Goal: Book appointment/travel/reservation

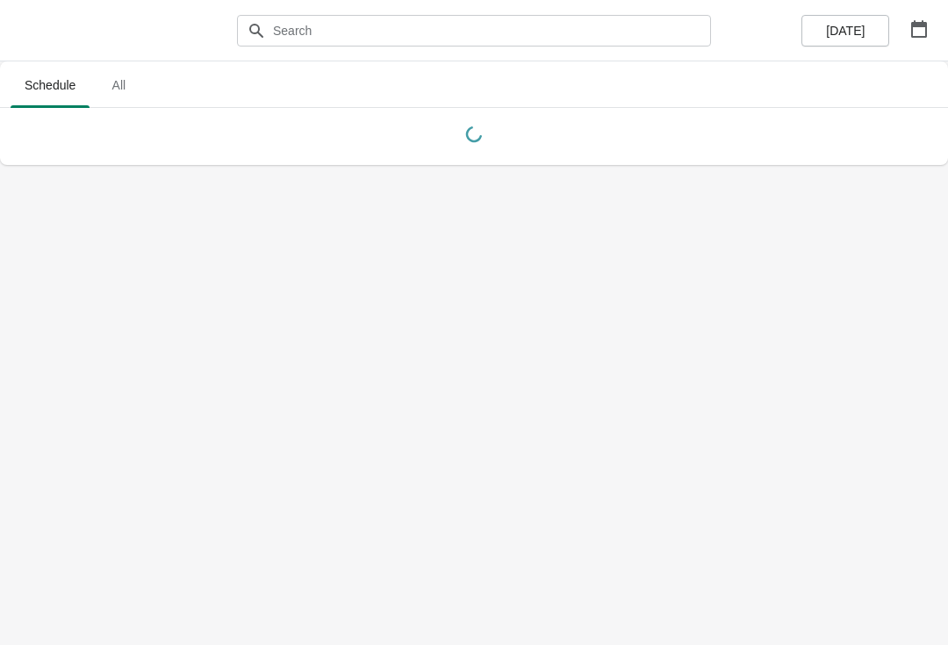
click at [920, 24] on icon "button" at bounding box center [919, 29] width 16 height 18
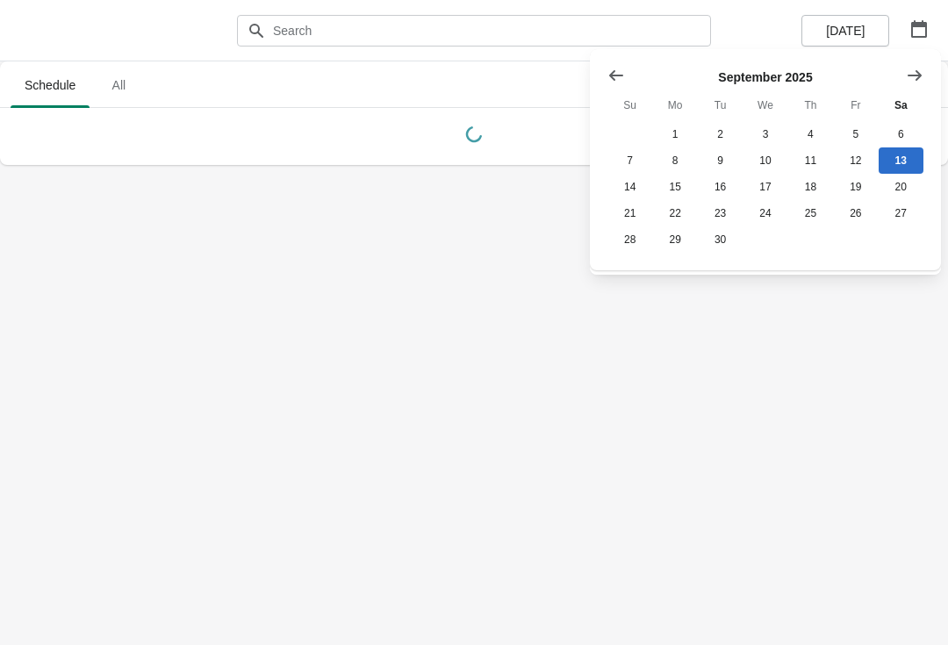
click at [924, 74] on button "Show next month, October 2025" at bounding box center [915, 76] width 32 height 32
click at [635, 247] on button "26" at bounding box center [629, 239] width 45 height 26
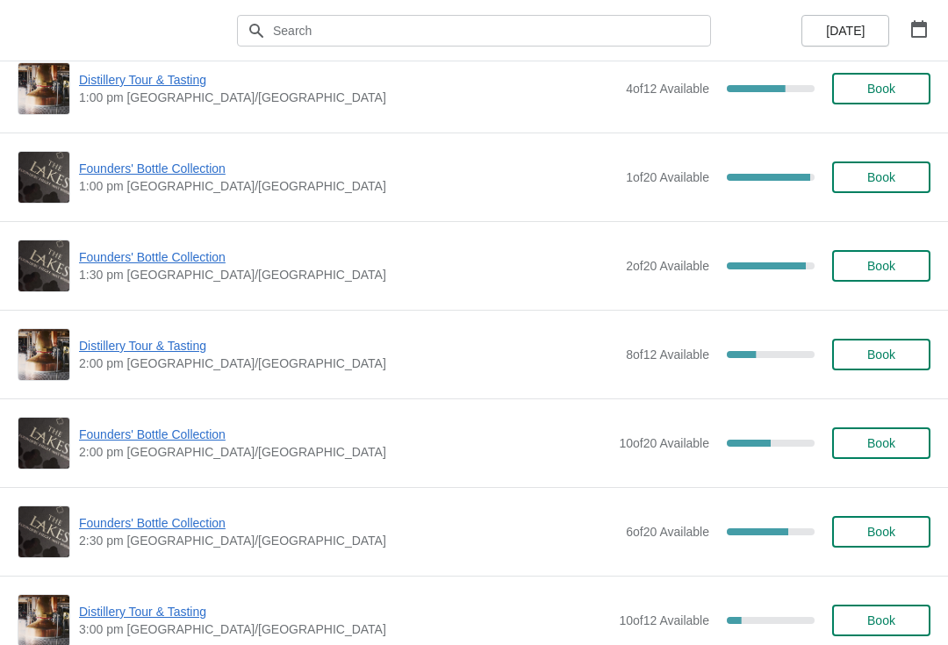
scroll to position [932, 0]
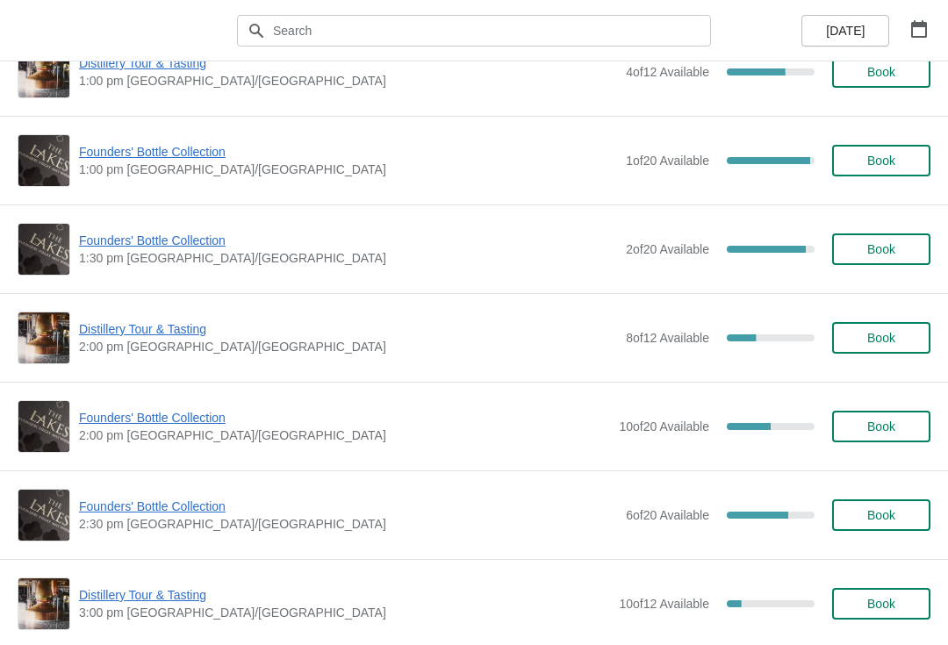
click at [893, 248] on span "Book" at bounding box center [881, 249] width 28 height 14
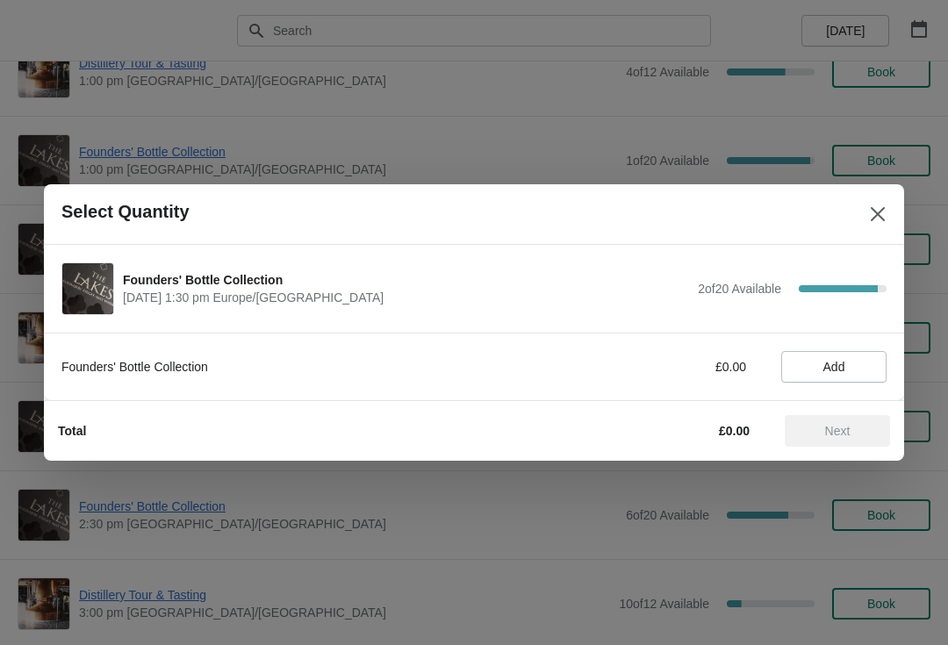
click at [848, 371] on span "Add" at bounding box center [833, 367] width 75 height 14
click at [818, 421] on button "Next" at bounding box center [837, 431] width 105 height 32
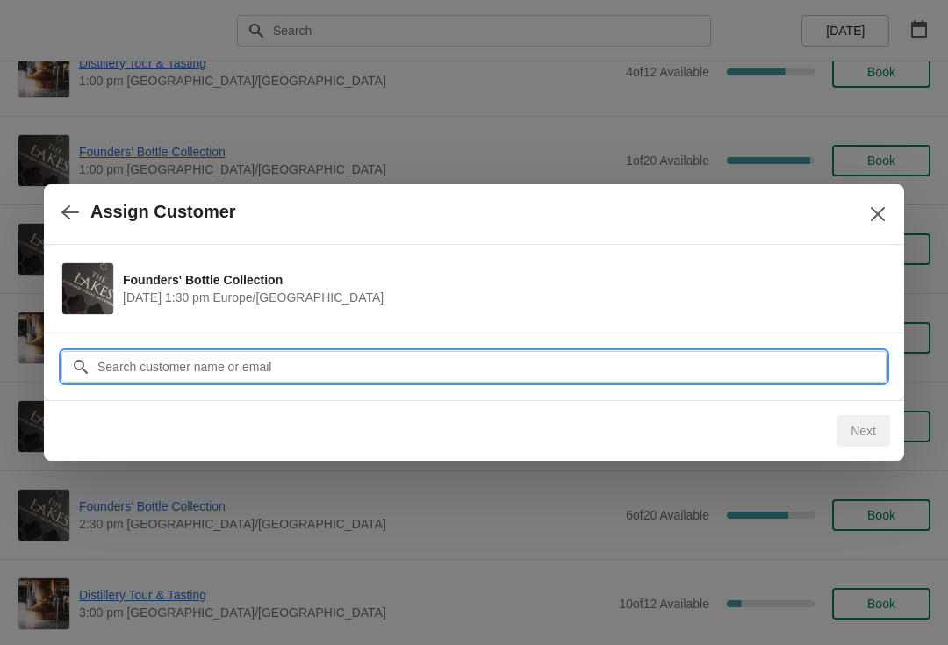
click at [478, 359] on input "Customer" at bounding box center [492, 367] width 790 height 32
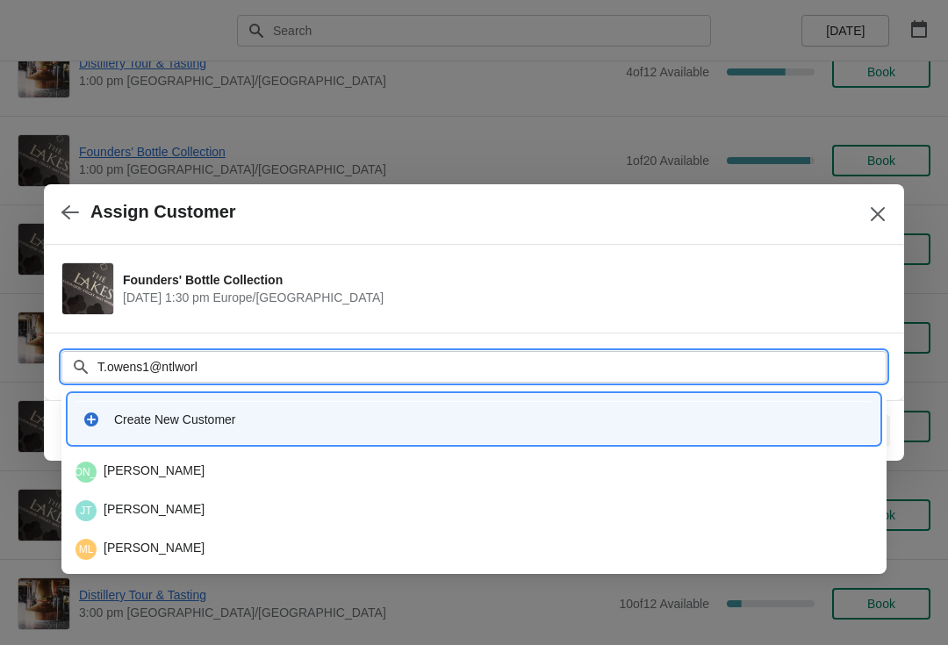
type input "[EMAIL_ADDRESS]"
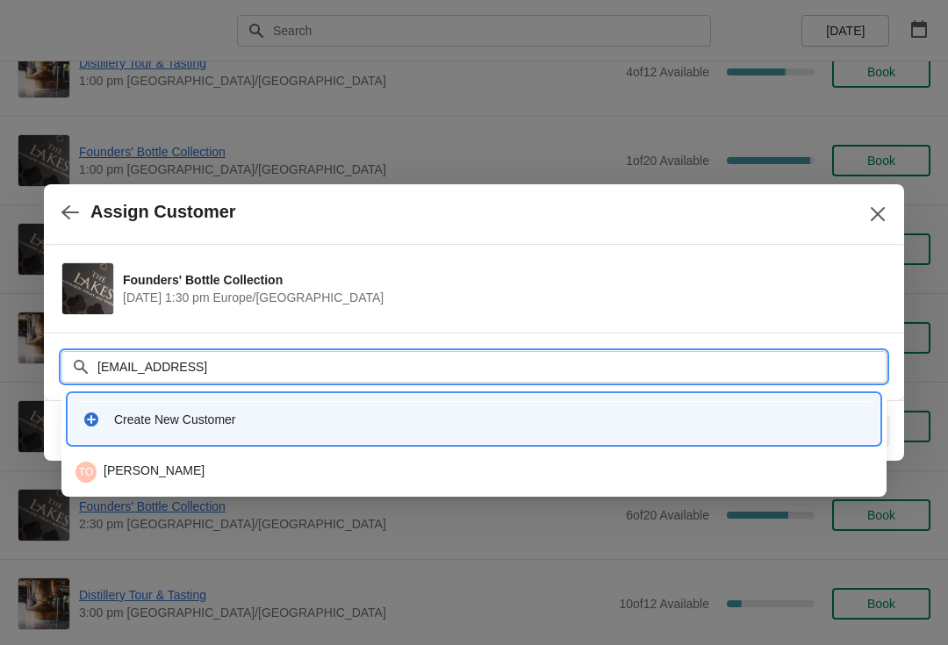
click at [160, 456] on div "TO [PERSON_NAME]" at bounding box center [473, 472] width 811 height 35
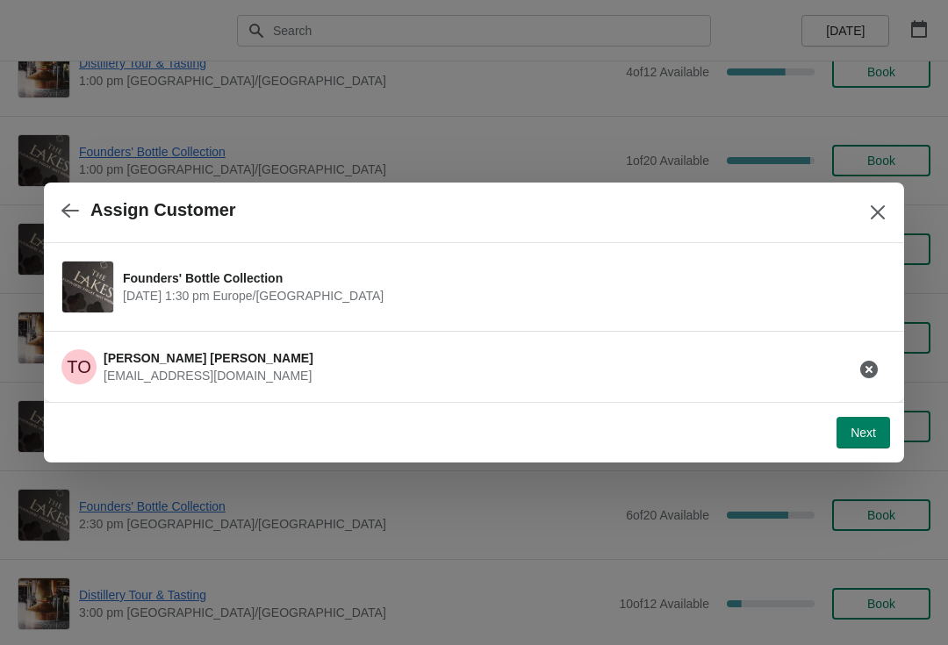
click at [858, 434] on span "Next" at bounding box center [862, 433] width 25 height 14
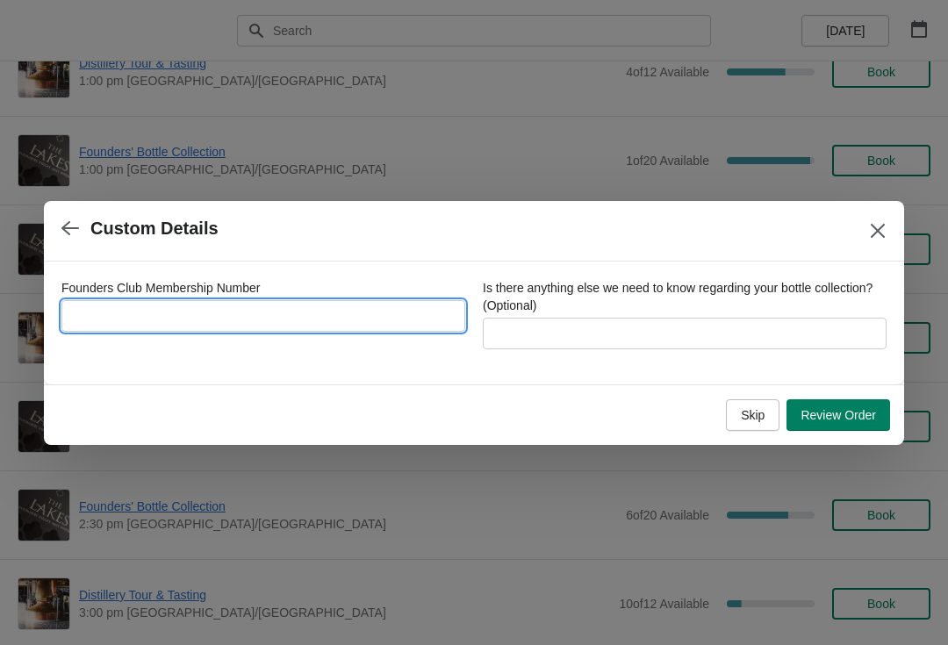
click at [306, 308] on input "Founders Club Membership Number" at bounding box center [263, 316] width 404 height 32
type input "580201"
